Goal: Find specific page/section: Find specific page/section

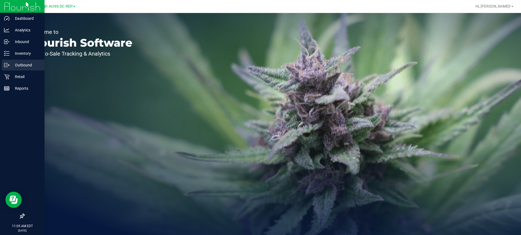
click at [19, 63] on p "Outbound" at bounding box center [25, 65] width 33 height 7
